Goal: Task Accomplishment & Management: Use online tool/utility

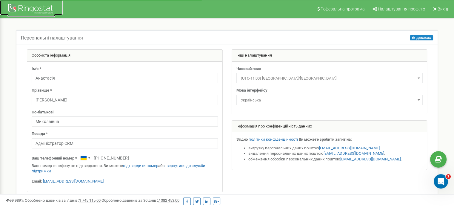
click at [38, 7] on div at bounding box center [31, 9] width 48 height 14
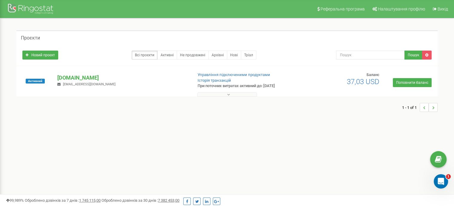
click at [223, 95] on button at bounding box center [227, 94] width 60 height 4
click at [353, 56] on input "text" at bounding box center [370, 54] width 69 height 9
paste input "+380 93 477 2154"
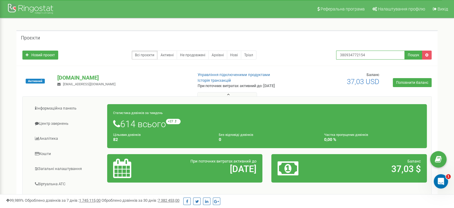
type input "380934772154"
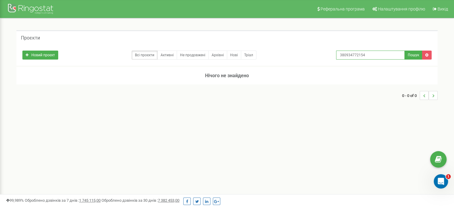
drag, startPoint x: 366, startPoint y: 55, endPoint x: 317, endPoint y: 56, distance: 49.6
click at [317, 56] on div "Новий проєкт Всі проєкти Активні Не продовжені Архівні Нові Тріал 380934772154 …" at bounding box center [227, 53] width 418 height 12
click at [31, 8] on div at bounding box center [31, 9] width 48 height 14
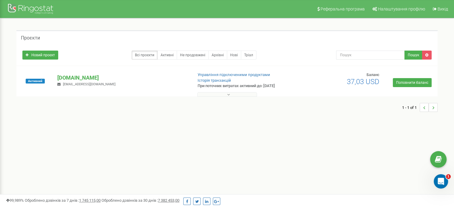
click at [239, 93] on button at bounding box center [227, 94] width 60 height 4
click at [74, 78] on p "yaico.com.ua" at bounding box center [122, 78] width 131 height 8
click at [236, 93] on button at bounding box center [227, 94] width 60 height 4
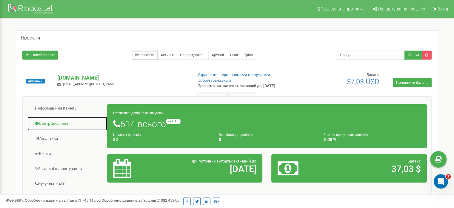
click at [59, 124] on link "Центр звернень" at bounding box center [67, 123] width 80 height 15
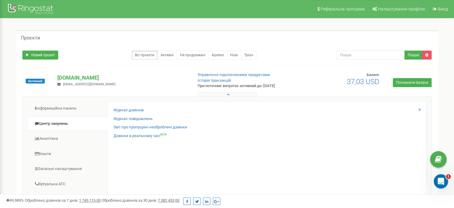
click at [134, 107] on div "Журнал дзвінків Журнал повідомлень Звіт про пропущені необроблені дзвінки Дзвін…" at bounding box center [267, 197] width 320 height 193
click at [134, 108] on link "Журнал дзвінків" at bounding box center [129, 110] width 30 height 6
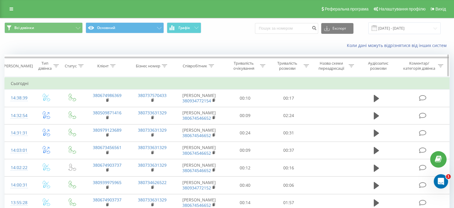
drag, startPoint x: 212, startPoint y: 93, endPoint x: 211, endPoint y: 64, distance: 29.3
click at [211, 64] on icon at bounding box center [211, 65] width 5 height 3
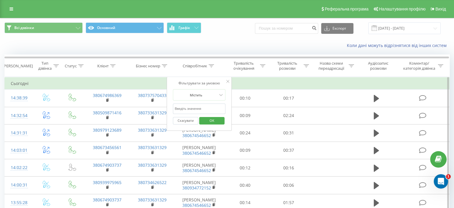
click at [196, 114] on div "Скасувати OK" at bounding box center [199, 120] width 53 height 13
click at [198, 107] on input "text" at bounding box center [199, 108] width 53 height 10
click at [185, 110] on input "text" at bounding box center [199, 108] width 53 height 10
type input "[PERSON_NAME]"
click button "OK" at bounding box center [211, 120] width 25 height 7
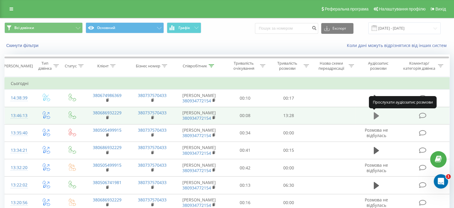
click at [379, 113] on icon at bounding box center [376, 115] width 5 height 8
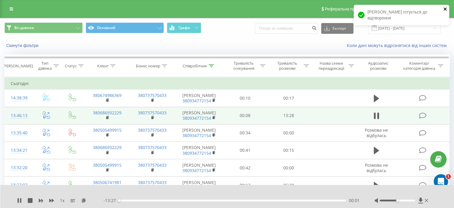
click at [444, 9] on icon "close" at bounding box center [446, 9] width 4 height 5
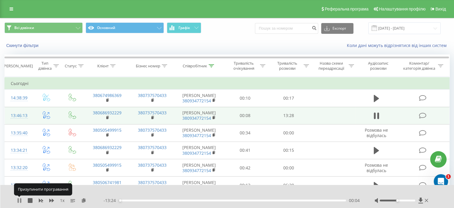
click at [18, 200] on icon at bounding box center [18, 200] width 1 height 5
click at [19, 200] on icon at bounding box center [20, 200] width 4 height 5
drag, startPoint x: 397, startPoint y: 200, endPoint x: 409, endPoint y: 200, distance: 12.0
click at [409, 200] on div "Accessibility label" at bounding box center [408, 200] width 2 height 2
drag, startPoint x: 407, startPoint y: 200, endPoint x: 413, endPoint y: 197, distance: 6.4
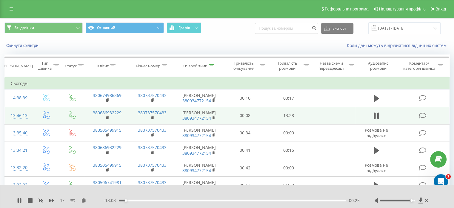
click at [413, 197] on div at bounding box center [402, 200] width 55 height 6
click at [402, 199] on div at bounding box center [402, 200] width 55 height 6
click at [402, 200] on div at bounding box center [398, 200] width 36 height 2
click at [19, 198] on icon at bounding box center [19, 200] width 5 height 5
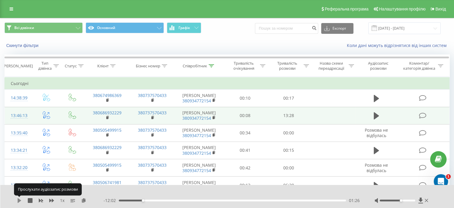
click at [21, 198] on icon at bounding box center [19, 200] width 5 height 5
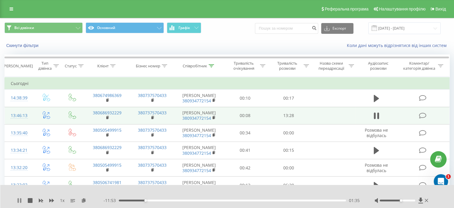
click at [19, 199] on icon at bounding box center [19, 200] width 5 height 5
click at [18, 199] on icon at bounding box center [20, 200] width 4 height 5
click at [404, 200] on div at bounding box center [398, 200] width 36 height 2
click at [410, 200] on div at bounding box center [398, 200] width 36 height 2
click at [411, 200] on div at bounding box center [398, 200] width 36 height 2
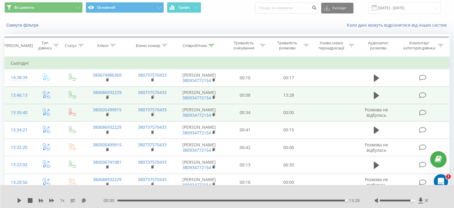
scroll to position [30, 0]
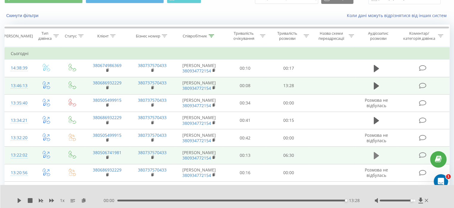
click at [374, 153] on icon at bounding box center [376, 155] width 5 height 7
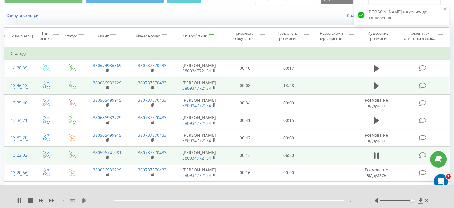
click at [393, 199] on div at bounding box center [402, 200] width 55 height 6
click at [390, 200] on div at bounding box center [398, 200] width 36 height 2
drag, startPoint x: 390, startPoint y: 200, endPoint x: 401, endPoint y: 202, distance: 12.0
click at [401, 202] on div at bounding box center [402, 200] width 55 height 6
click at [406, 199] on div at bounding box center [398, 200] width 36 height 2
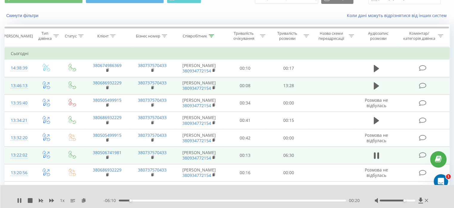
click at [410, 200] on div at bounding box center [398, 200] width 36 height 2
click at [412, 200] on div at bounding box center [398, 200] width 36 height 2
click at [413, 200] on div at bounding box center [398, 200] width 36 height 2
drag, startPoint x: 410, startPoint y: 200, endPoint x: 417, endPoint y: 202, distance: 7.7
click at [417, 202] on div at bounding box center [402, 200] width 55 height 6
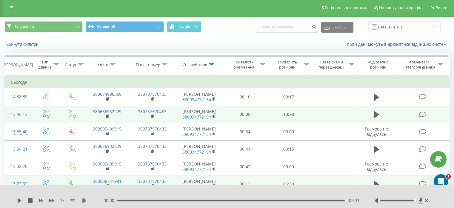
scroll to position [0, 0]
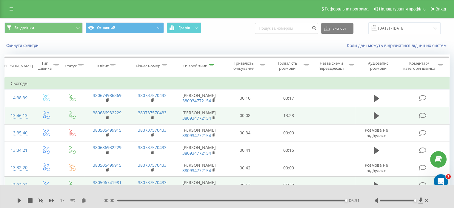
click at [57, 116] on td at bounding box center [47, 115] width 28 height 17
click at [71, 115] on icon at bounding box center [70, 116] width 3 height 3
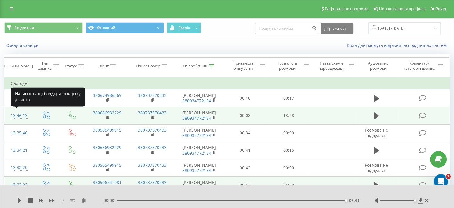
click at [20, 115] on div "13:46:13" at bounding box center [19, 116] width 16 height 12
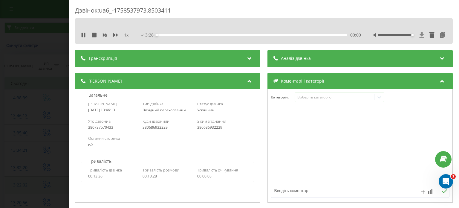
click at [419, 34] on icon at bounding box center [421, 35] width 4 height 6
click at [83, 35] on icon at bounding box center [83, 35] width 5 height 5
click at [57, 22] on div "Дзвінок : ua6_-1758537973.8503411 1 x - 13:26 00:02 00:02 Транскрипція Для AI-а…" at bounding box center [229, 104] width 459 height 208
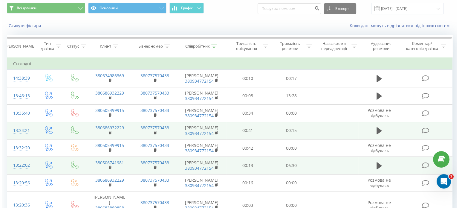
scroll to position [30, 0]
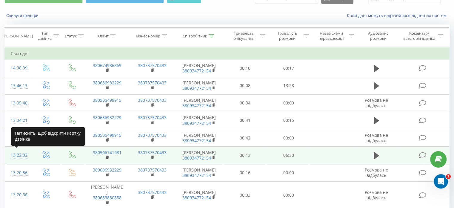
click at [15, 155] on div "13:22:02" at bounding box center [19, 155] width 16 height 12
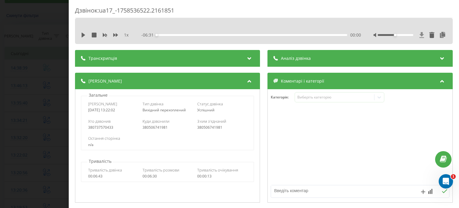
click at [419, 36] on icon at bounding box center [421, 35] width 4 height 6
